Goal: Task Accomplishment & Management: Manage account settings

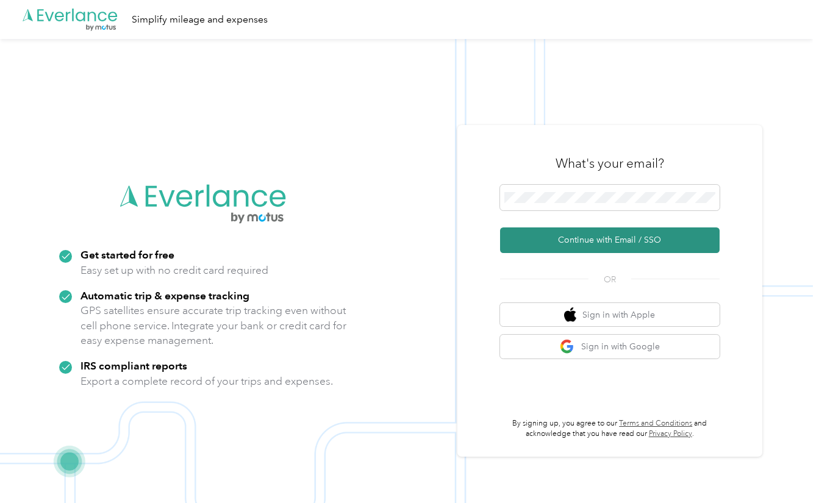
click at [596, 246] on button "Continue with Email / SSO" at bounding box center [609, 240] width 219 height 26
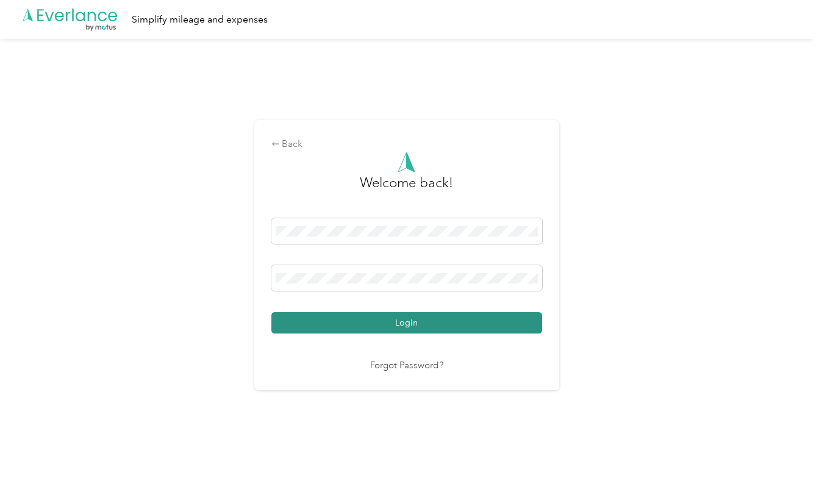
click at [304, 324] on button "Login" at bounding box center [406, 322] width 271 height 21
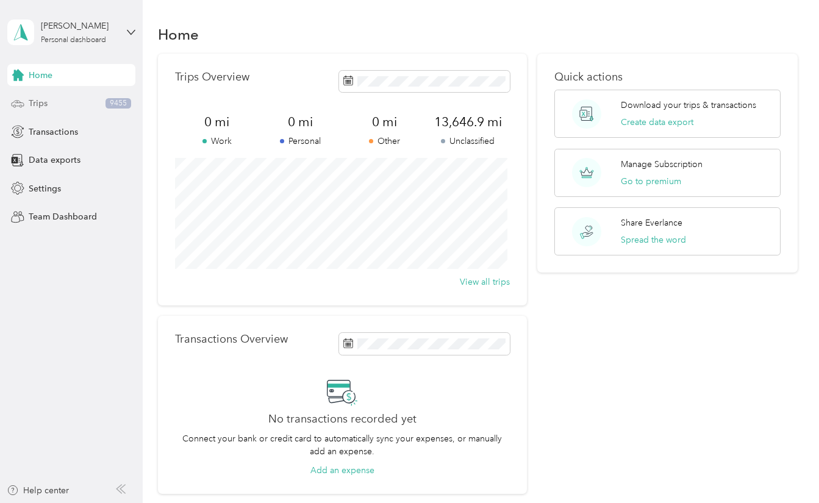
click at [96, 102] on div "Trips 9455" at bounding box center [71, 104] width 128 height 22
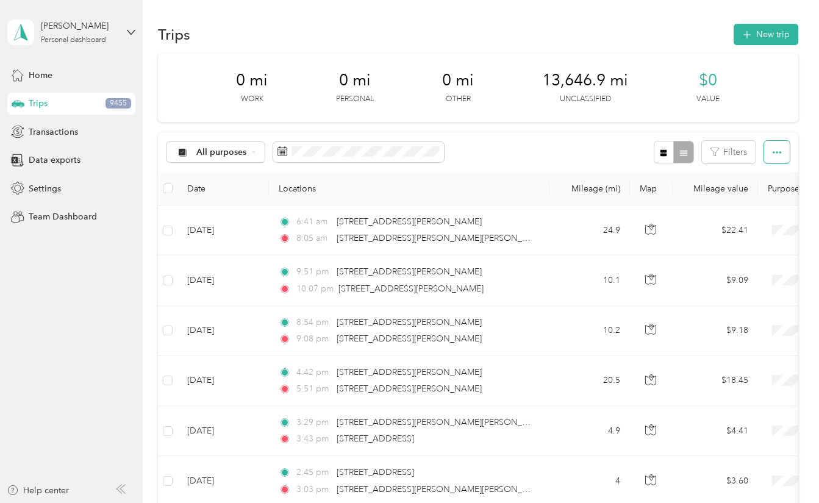
click at [778, 152] on button "button" at bounding box center [777, 152] width 26 height 23
click at [753, 199] on span "Export" at bounding box center [756, 196] width 26 height 10
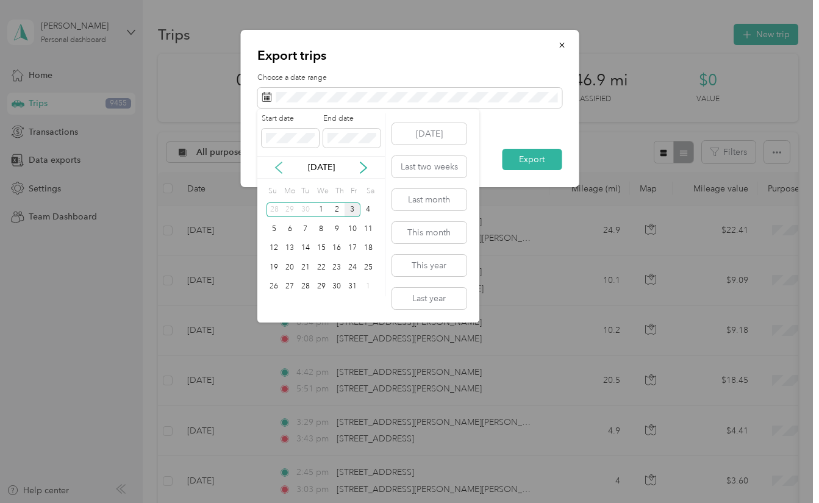
click at [277, 166] on icon at bounding box center [278, 168] width 12 height 12
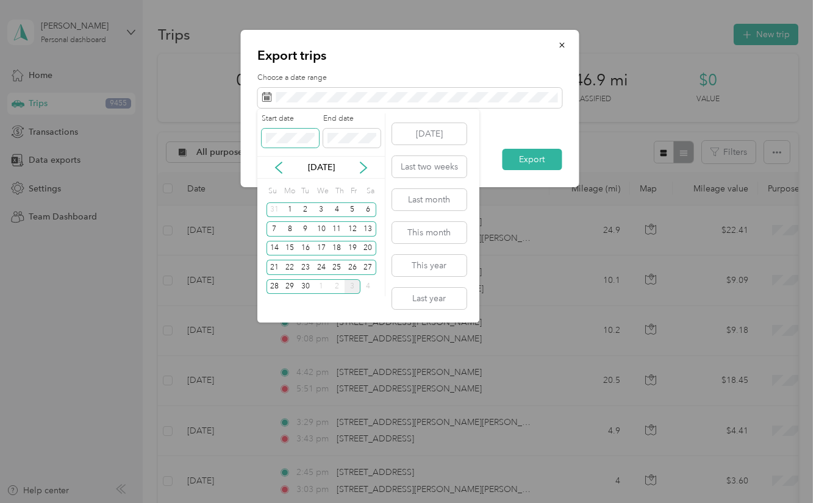
click at [278, 144] on span at bounding box center [289, 139] width 57 height 20
click at [346, 270] on div "26" at bounding box center [352, 267] width 16 height 15
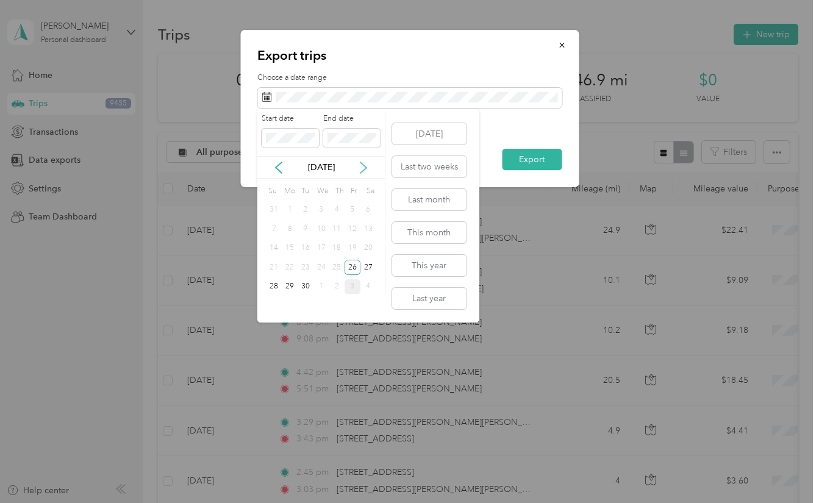
click at [358, 168] on icon at bounding box center [363, 168] width 12 height 12
click at [339, 212] on div "2" at bounding box center [337, 209] width 16 height 15
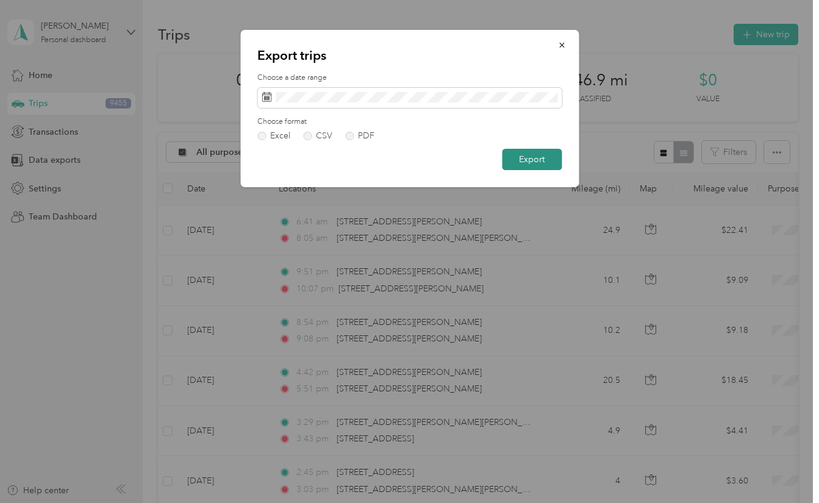
click at [542, 167] on button "Export" at bounding box center [532, 159] width 60 height 21
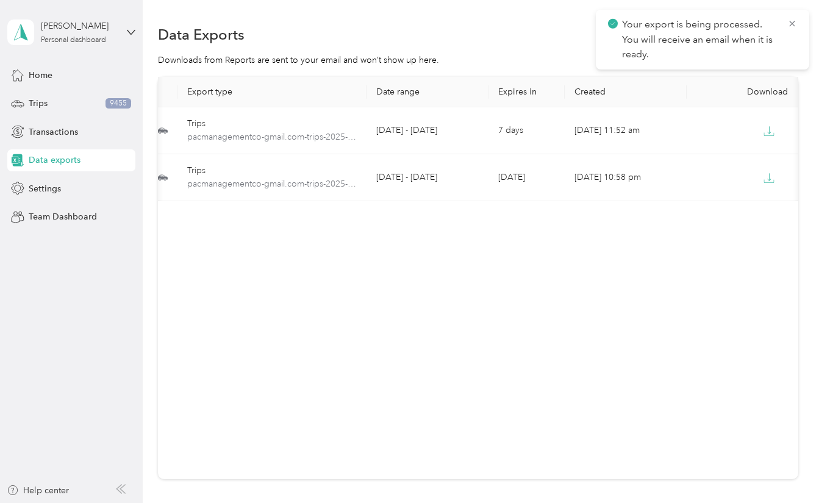
scroll to position [0, 24]
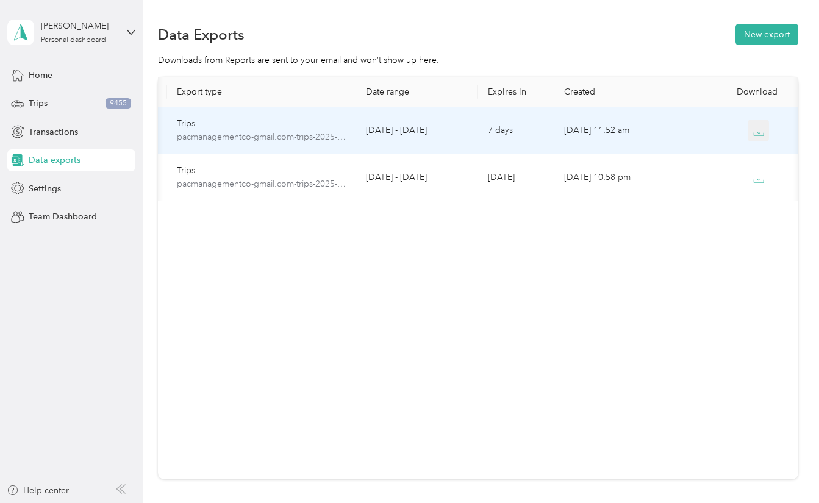
click at [753, 134] on icon "button" at bounding box center [758, 134] width 10 height 2
